Goal: Information Seeking & Learning: Learn about a topic

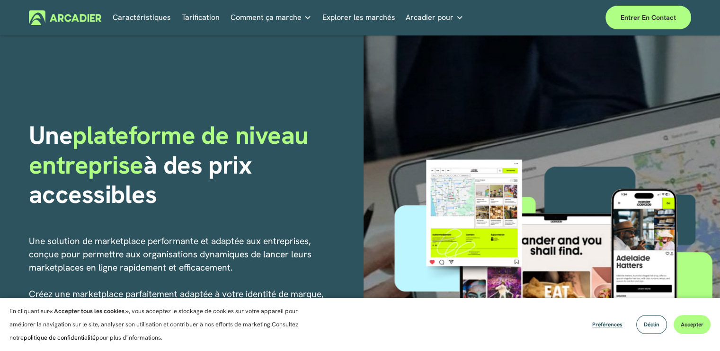
click at [303, 34] on div "Accéder au contenu Caractéristiques Tarification Comment ça marche ." at bounding box center [360, 17] width 720 height 35
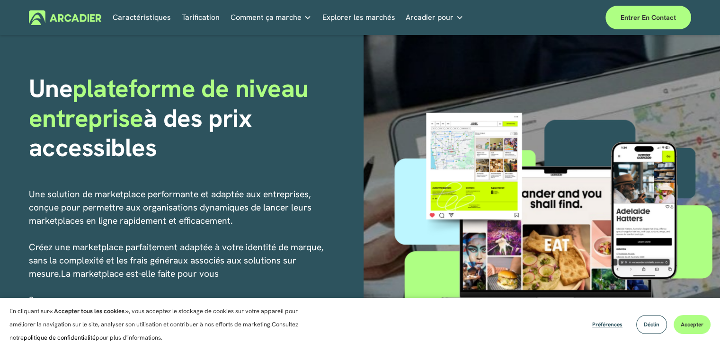
scroll to position [47, 0]
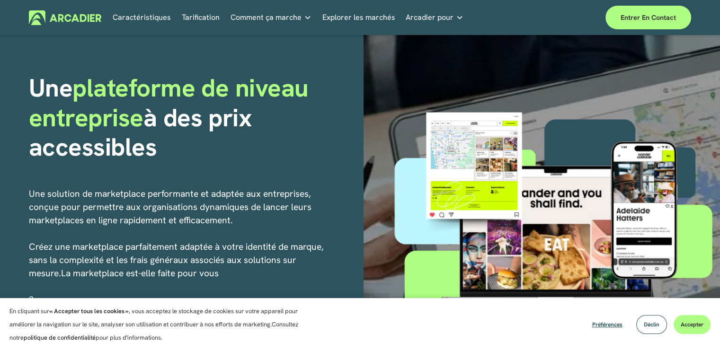
click at [195, 15] on font "Tarification" at bounding box center [201, 17] width 38 height 10
click at [134, 18] on font "Caractéristiques" at bounding box center [142, 17] width 58 height 10
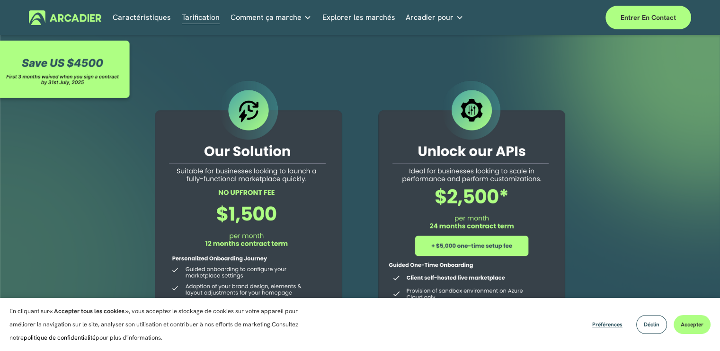
click at [568, 33] on div "Accéder au contenu Caractéristiques Tarification Comment ça marche ." at bounding box center [360, 17] width 720 height 35
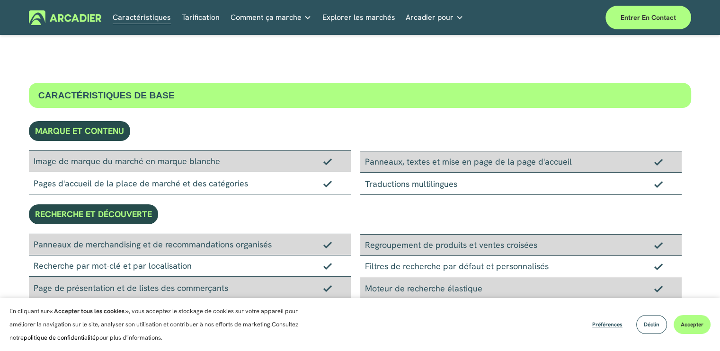
click at [208, 18] on font "Tarification" at bounding box center [201, 17] width 38 height 10
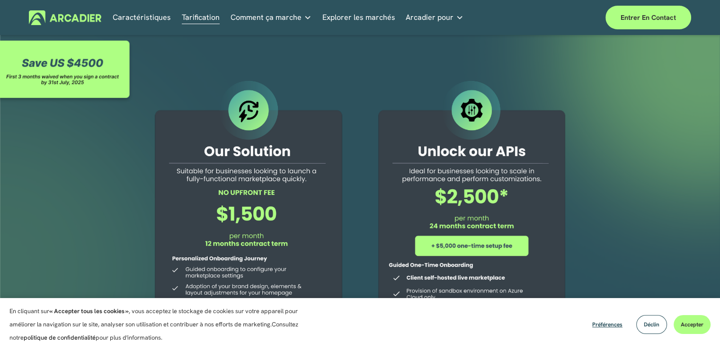
scroll to position [95, 0]
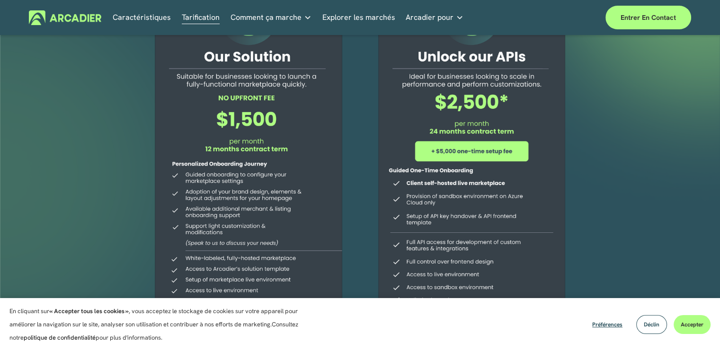
click at [123, 104] on div at bounding box center [360, 183] width 720 height 484
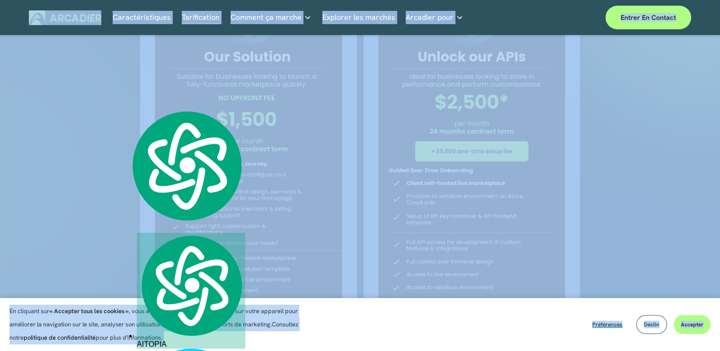
type textarea "**********"
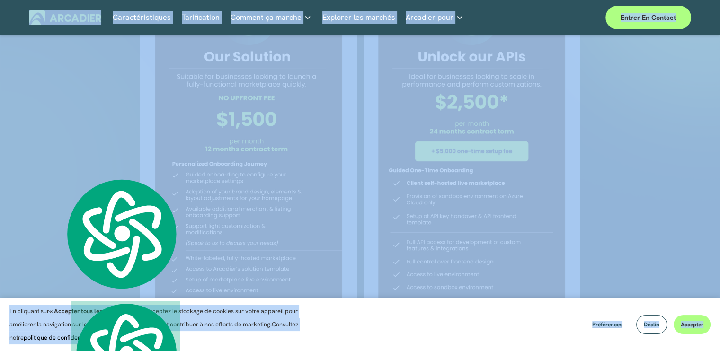
drag, startPoint x: 57, startPoint y: 172, endPoint x: 94, endPoint y: 176, distance: 36.7
click at [94, 176] on div at bounding box center [360, 183] width 720 height 484
click at [674, 106] on div at bounding box center [360, 183] width 720 height 484
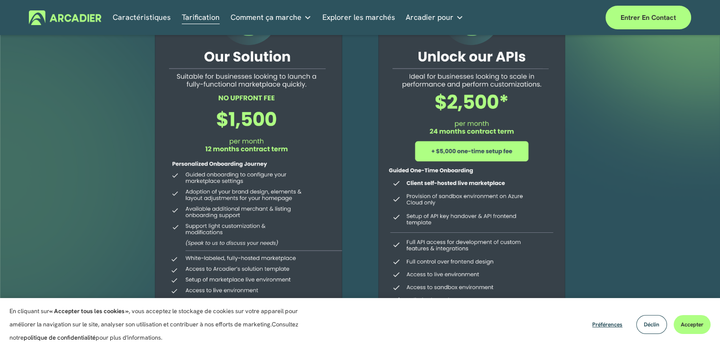
scroll to position [0, 0]
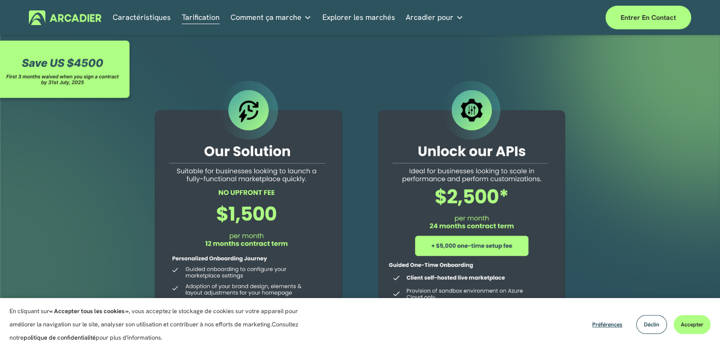
click at [413, 16] on font "Arcadier pour" at bounding box center [430, 17] width 48 height 10
